Goal: Task Accomplishment & Management: Manage account settings

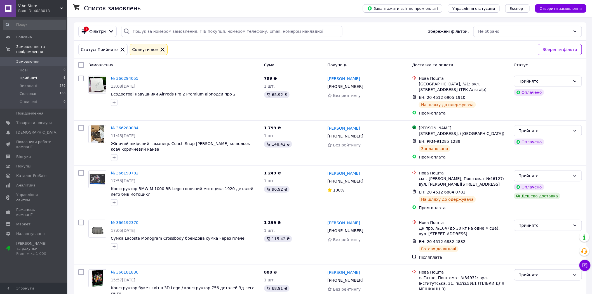
click at [380, 38] on div "1 Фільтри Збережені фільтри: Не обрано" at bounding box center [330, 31] width 512 height 18
click at [381, 47] on div "Статус: Прийнято Cкинути все" at bounding box center [305, 49] width 457 height 13
